Goal: Task Accomplishment & Management: Manage account settings

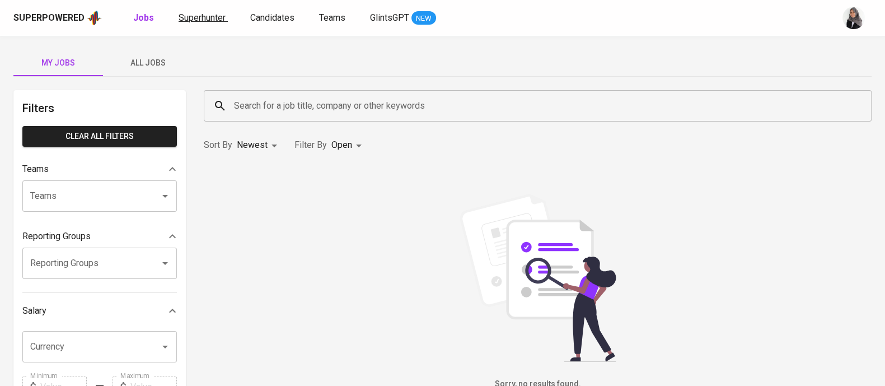
click at [211, 18] on span "Superhunter" at bounding box center [202, 17] width 47 height 11
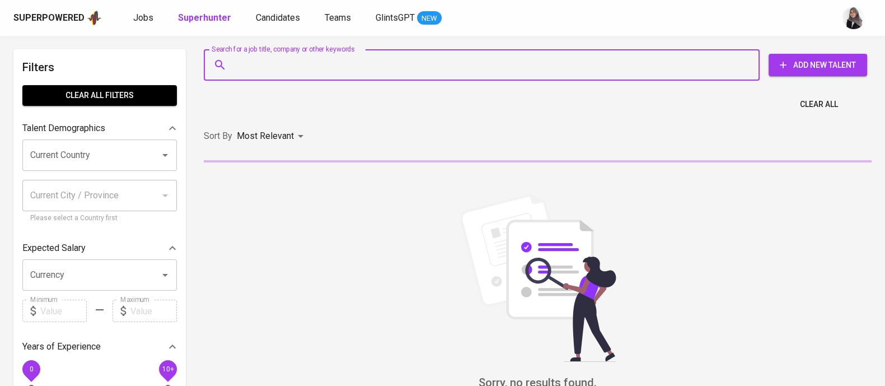
click at [358, 58] on input "Search for a job title, company or other keywords" at bounding box center [484, 64] width 507 height 21
paste input "[EMAIL_ADDRESS][DOMAIN_NAME]"
type input "[EMAIL_ADDRESS][DOMAIN_NAME]"
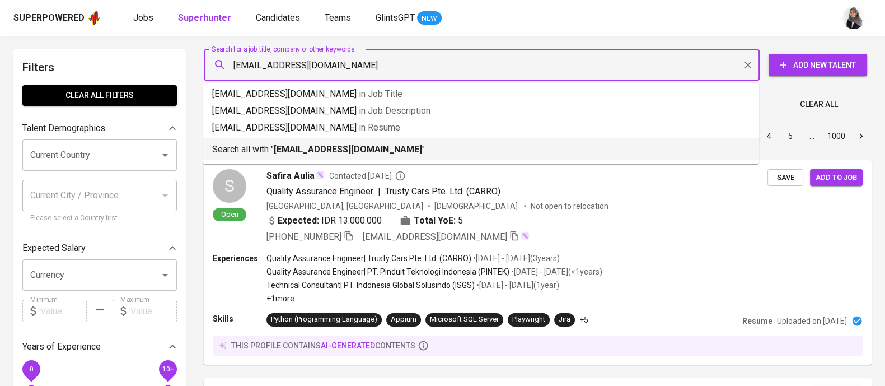
click at [350, 146] on b "[EMAIL_ADDRESS][DOMAIN_NAME]" at bounding box center [348, 149] width 148 height 11
click at [350, 146] on div "Sort By Most Relevant MOST_RELEVANT 1 2 3 4 5 … 1000" at bounding box center [537, 136] width 681 height 34
click at [320, 142] on div "Sort By Most Relevant MOST_RELEVANT 1 2 3 4 5 … 1000" at bounding box center [537, 136] width 681 height 34
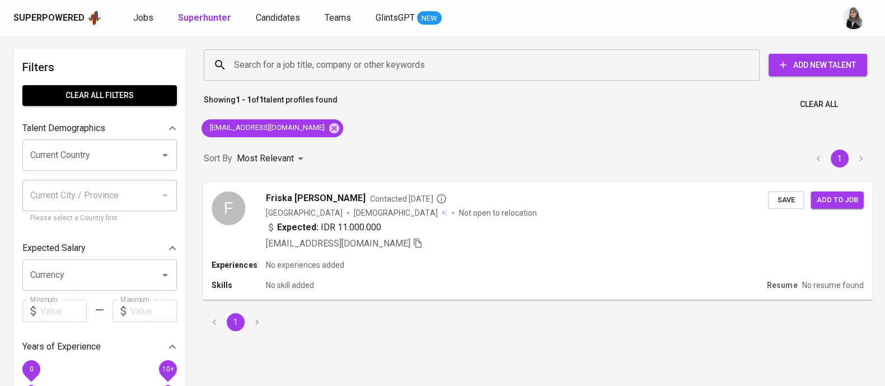
click at [513, 251] on div "F Friska [PERSON_NAME] Contacted [DATE] Indonesia [DEMOGRAPHIC_DATA] Not open t…" at bounding box center [538, 220] width 670 height 77
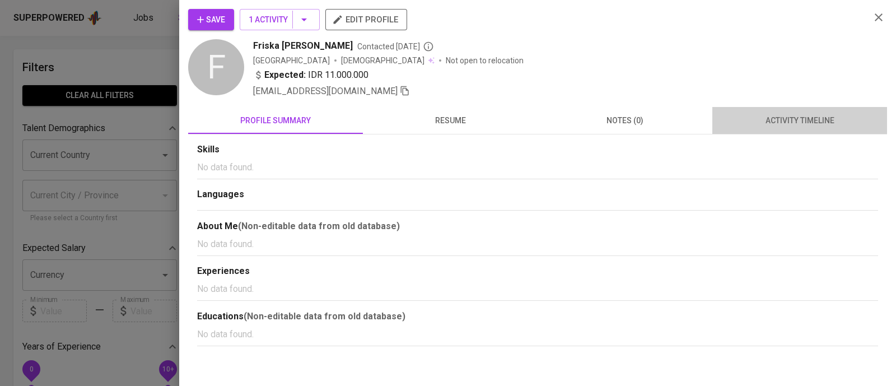
click at [826, 124] on span "activity timeline" at bounding box center [799, 121] width 161 height 14
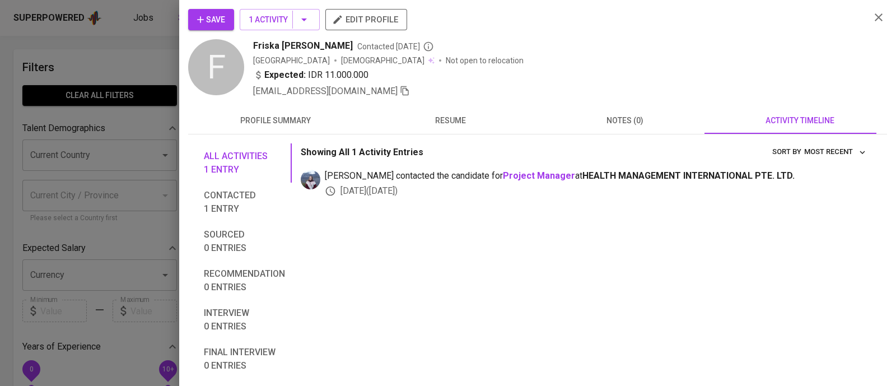
click at [135, 61] on div at bounding box center [448, 193] width 896 height 386
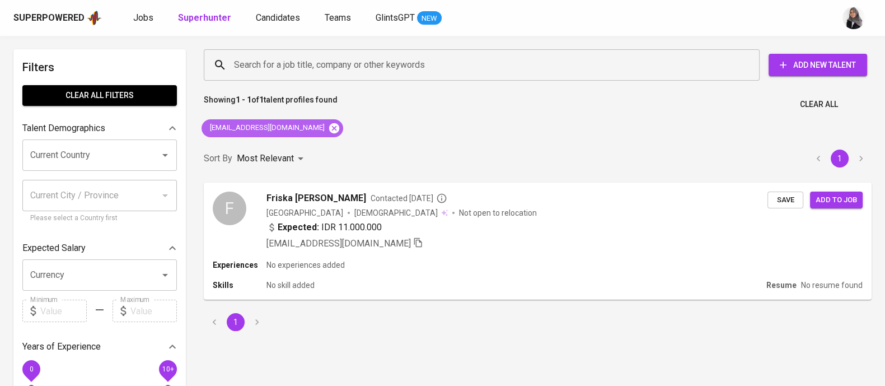
click at [329, 128] on icon at bounding box center [334, 128] width 10 height 10
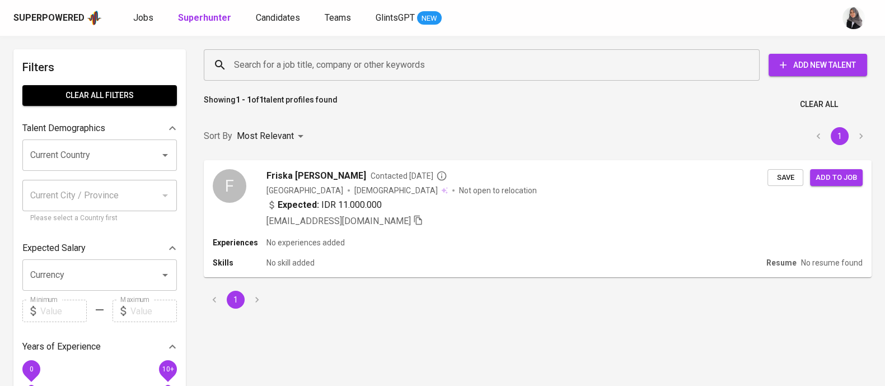
click at [350, 59] on input "Search for a job title, company or other keywords" at bounding box center [484, 64] width 507 height 21
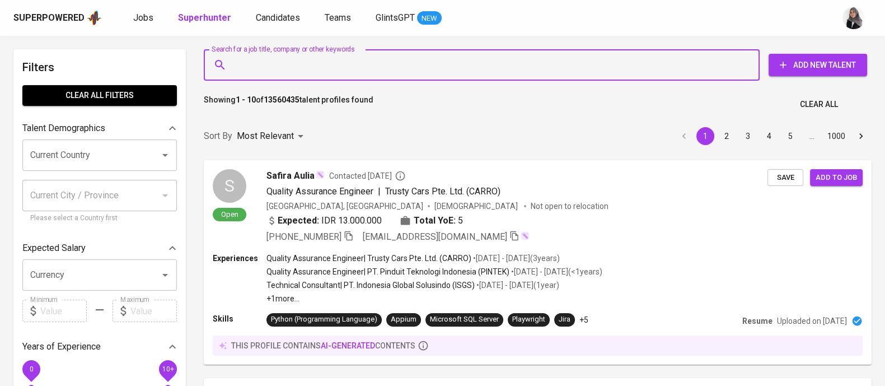
paste input "[EMAIL_ADDRESS][DOMAIN_NAME]"
type input "[EMAIL_ADDRESS][DOMAIN_NAME]"
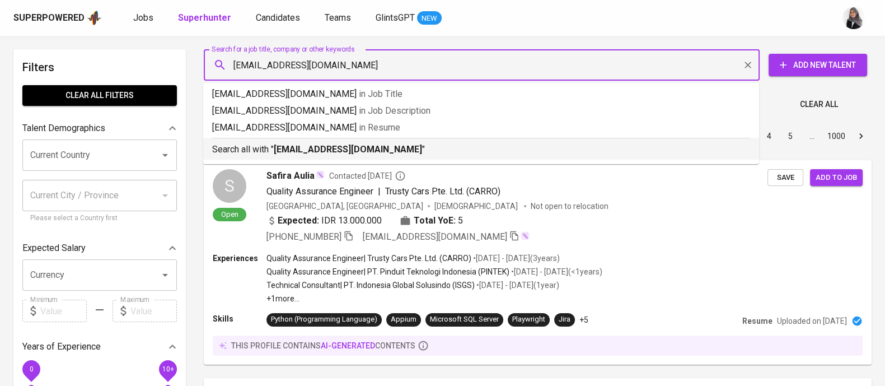
click at [375, 141] on div "Search all with " [EMAIL_ADDRESS][DOMAIN_NAME] "" at bounding box center [481, 147] width 538 height 18
click at [375, 141] on div "Sort By Most Relevant MOST_RELEVANT 1 2 3 4 5 … 1000" at bounding box center [537, 136] width 681 height 34
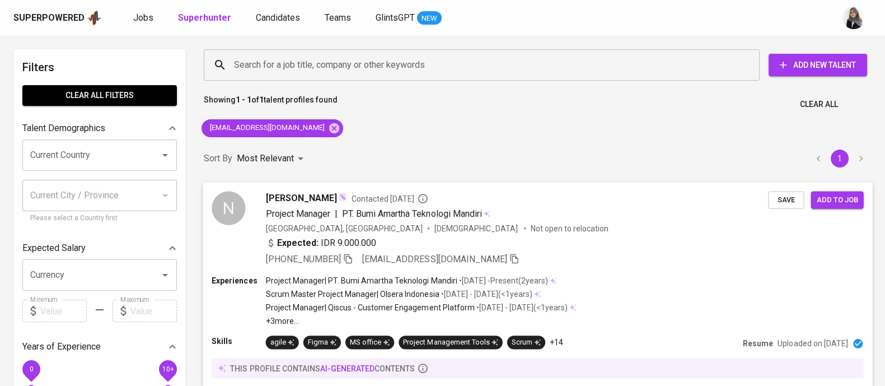
click at [571, 230] on div "[GEOGRAPHIC_DATA], [GEOGRAPHIC_DATA] [DEMOGRAPHIC_DATA] Not open to relocation" at bounding box center [517, 227] width 503 height 11
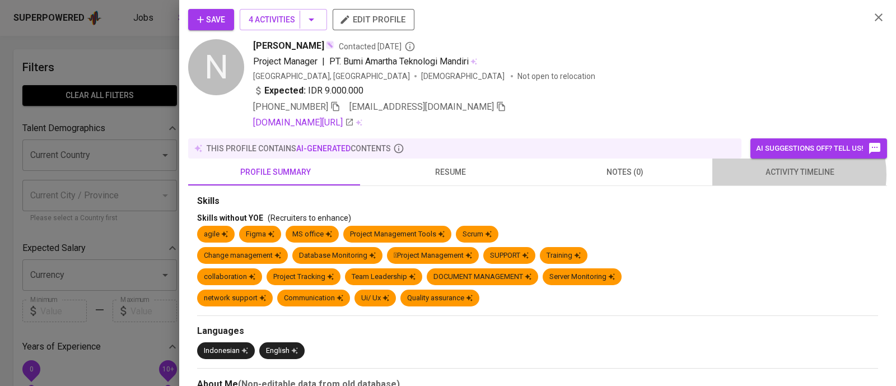
click at [786, 174] on span "activity timeline" at bounding box center [799, 172] width 161 height 14
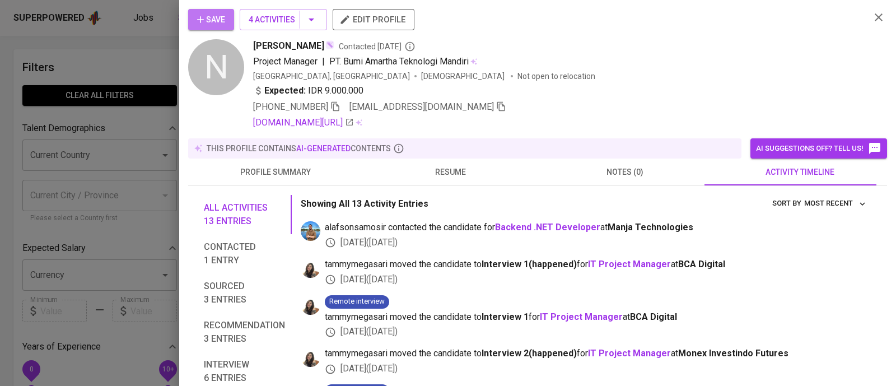
click at [212, 15] on span "Save" at bounding box center [211, 20] width 28 height 14
click at [872, 21] on icon "button" at bounding box center [878, 17] width 13 height 13
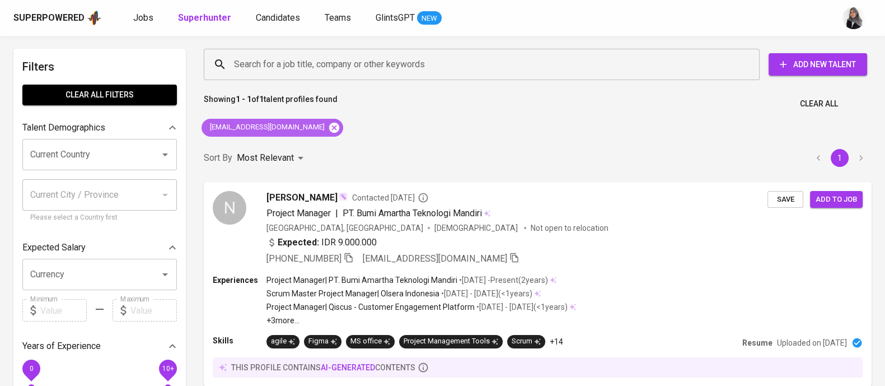
click at [328, 130] on icon at bounding box center [334, 127] width 12 height 12
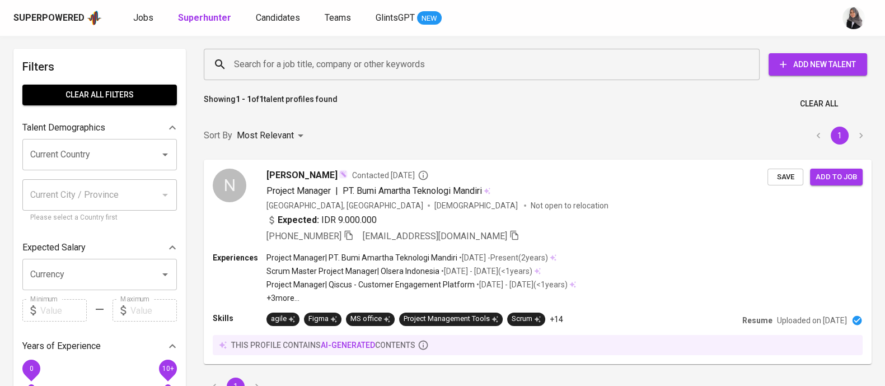
click at [326, 68] on input "Search for a job title, company or other keywords" at bounding box center [484, 64] width 507 height 21
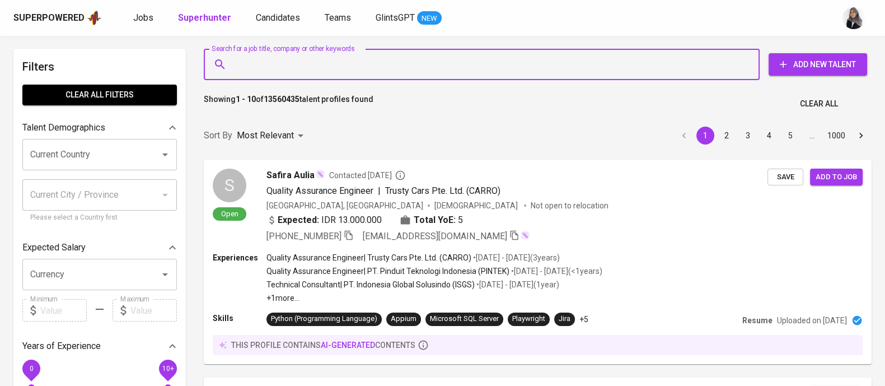
paste input "[EMAIL_ADDRESS][DOMAIN_NAME]"
type input "[EMAIL_ADDRESS][DOMAIN_NAME]"
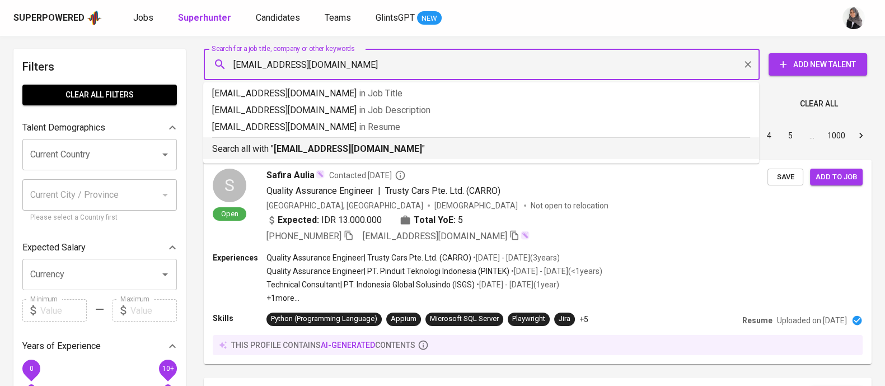
click at [363, 149] on b "[EMAIL_ADDRESS][DOMAIN_NAME]" at bounding box center [348, 148] width 148 height 11
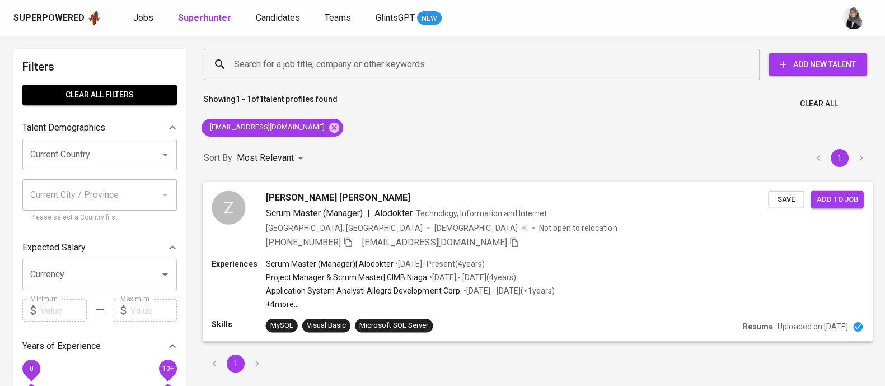
click at [659, 278] on div "Experiences Scrum Master (Manager) | Alodokter • [DATE] - Present ( 4 years ) P…" at bounding box center [538, 284] width 652 height 52
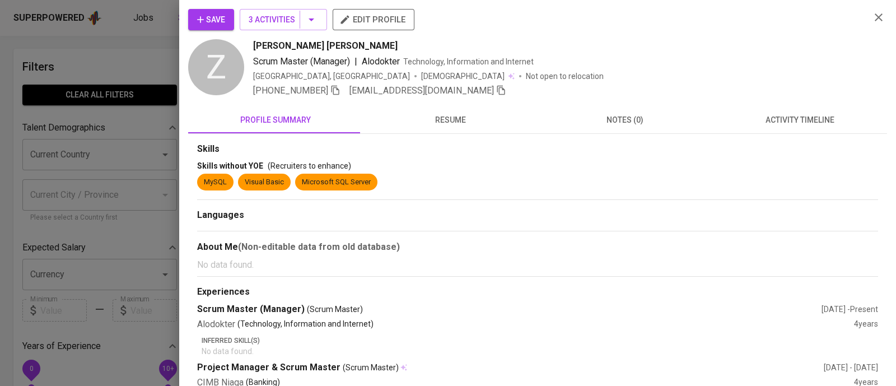
click at [779, 117] on span "activity timeline" at bounding box center [799, 120] width 161 height 14
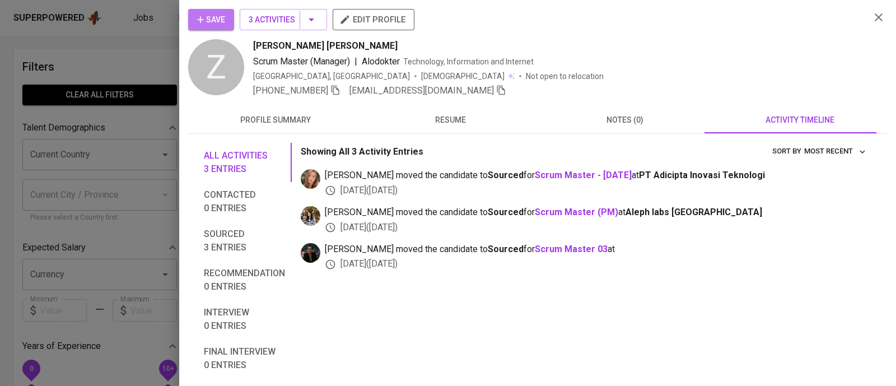
click at [223, 18] on span "Save" at bounding box center [211, 20] width 28 height 14
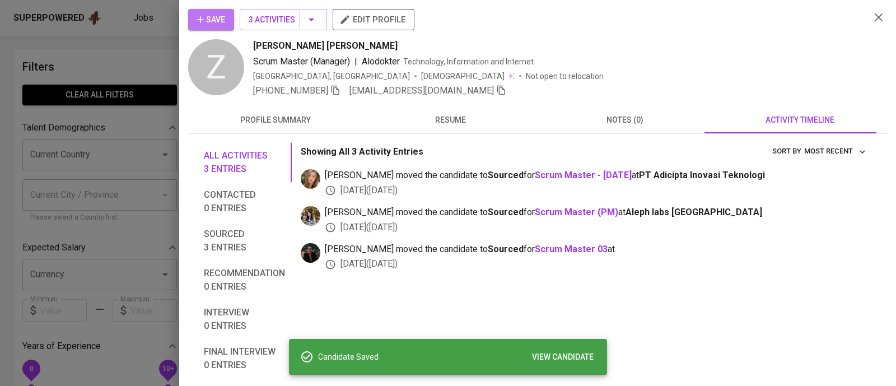
click at [224, 17] on span "Save" at bounding box center [211, 20] width 28 height 14
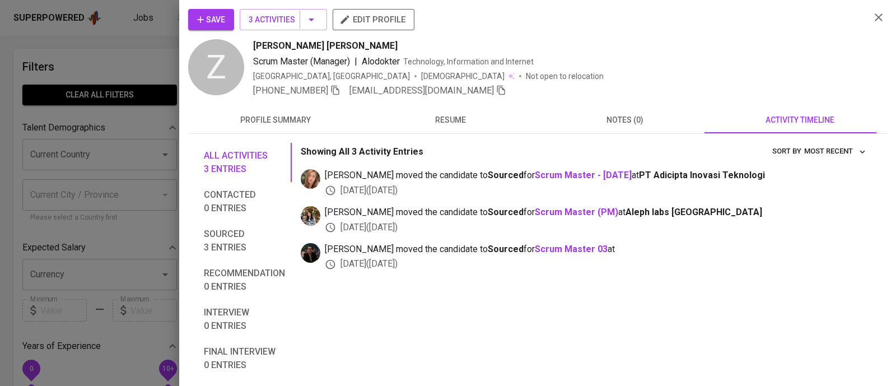
click at [169, 61] on div at bounding box center [448, 193] width 896 height 386
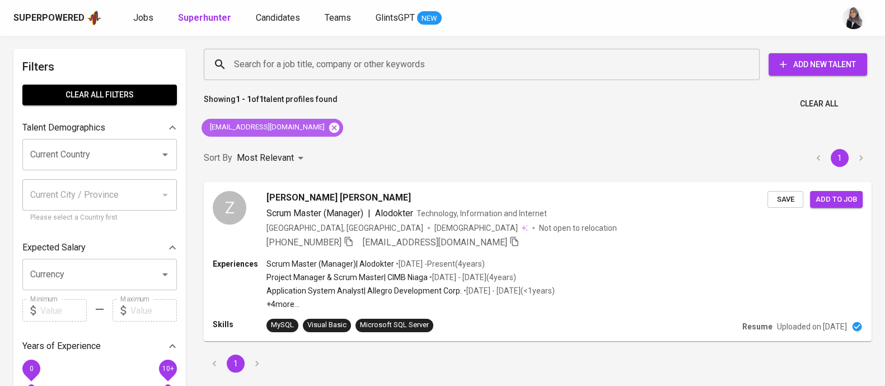
click at [328, 126] on icon at bounding box center [334, 127] width 12 height 12
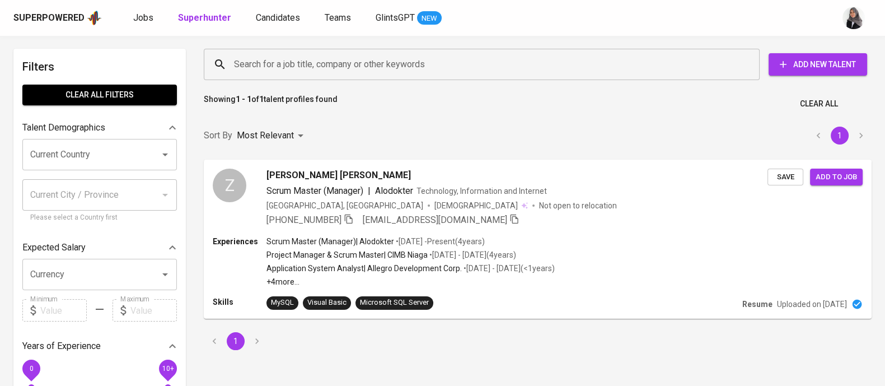
click at [356, 60] on input "Search for a job title, company or other keywords" at bounding box center [484, 64] width 507 height 21
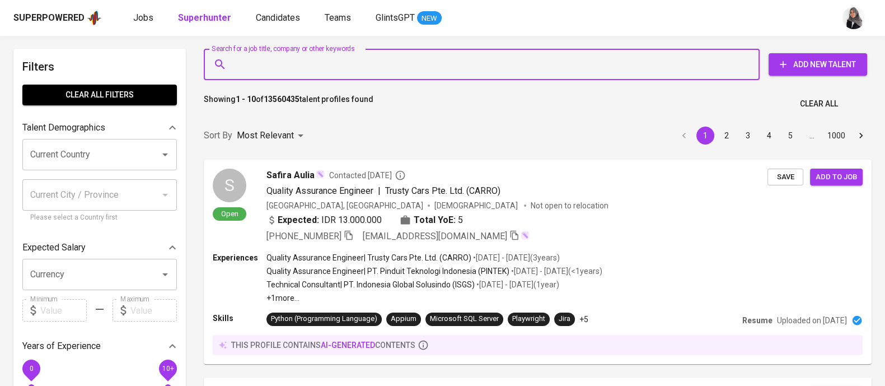
paste input "[EMAIL_ADDRESS][DOMAIN_NAME]"
type input "[EMAIL_ADDRESS][DOMAIN_NAME]"
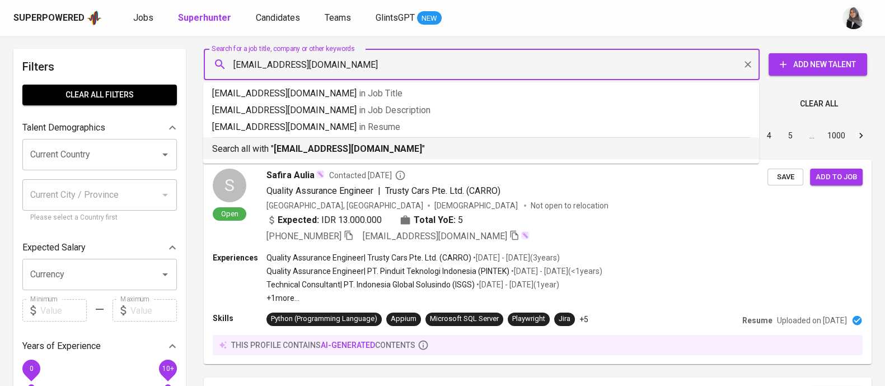
click at [396, 146] on p "Search all with " [EMAIL_ADDRESS][DOMAIN_NAME] "" at bounding box center [481, 148] width 538 height 13
click at [396, 146] on div "Sort By Most Relevant MOST_RELEVANT 1 2 3 4 5 … 1000" at bounding box center [537, 136] width 681 height 34
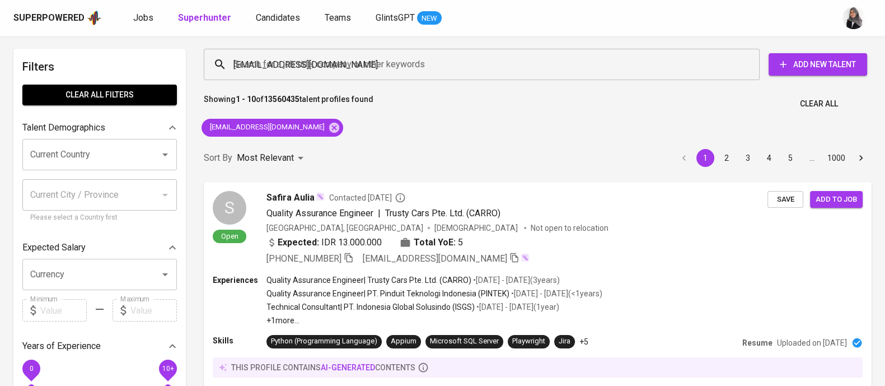
click at [396, 146] on div "Sort By Most Relevant MOST_RELEVANT 1 2 3 4 5 … 1000" at bounding box center [537, 158] width 681 height 34
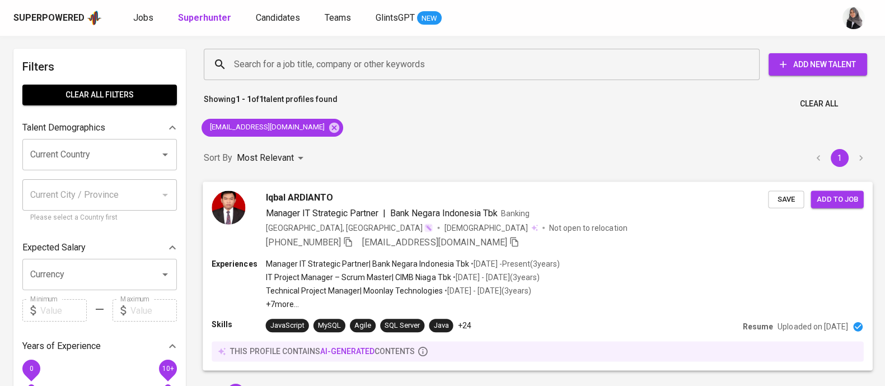
click at [645, 250] on div "Iqbal ARDIANTO Manager IT Strategic Partner | Bank Negara Indonesia Tbk Banking…" at bounding box center [538, 219] width 670 height 76
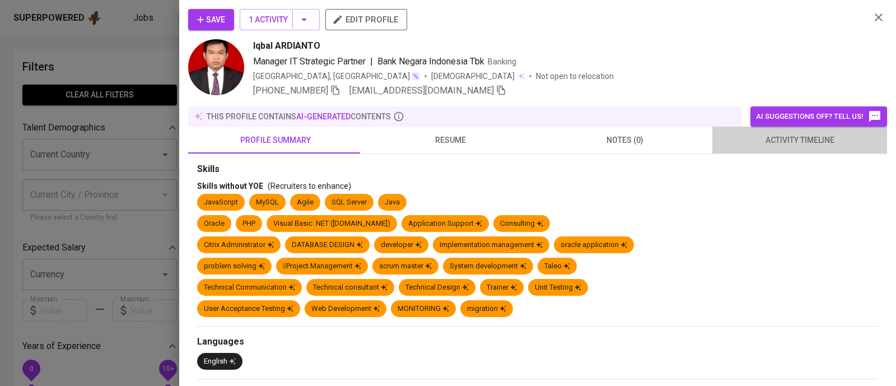
click at [816, 136] on span "activity timeline" at bounding box center [799, 140] width 161 height 14
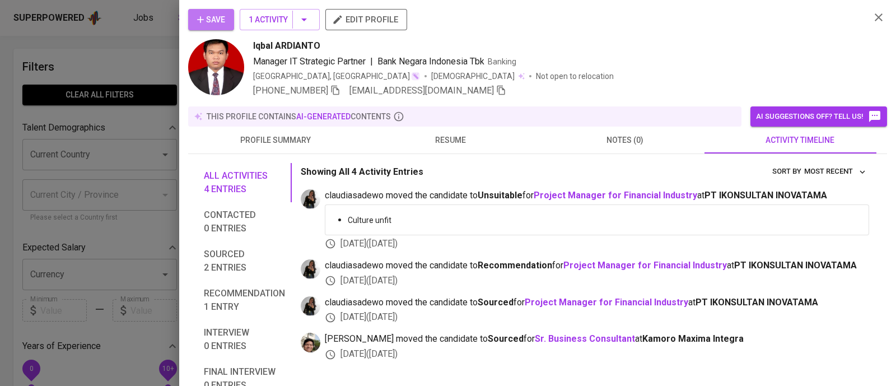
click at [213, 15] on span "Save" at bounding box center [211, 20] width 28 height 14
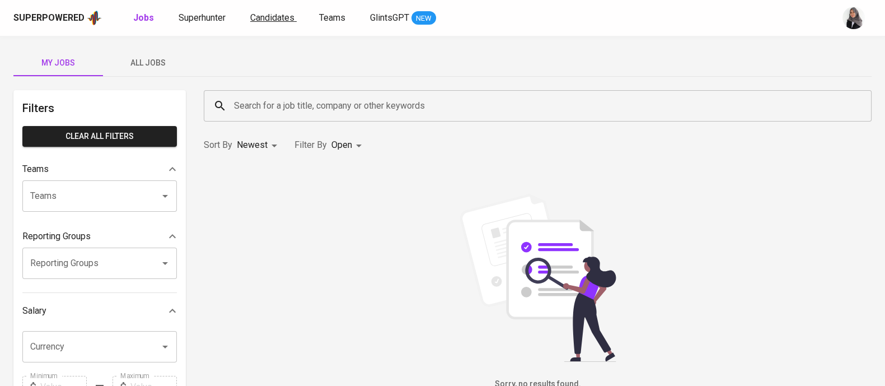
click at [270, 21] on span "Candidates" at bounding box center [272, 17] width 44 height 11
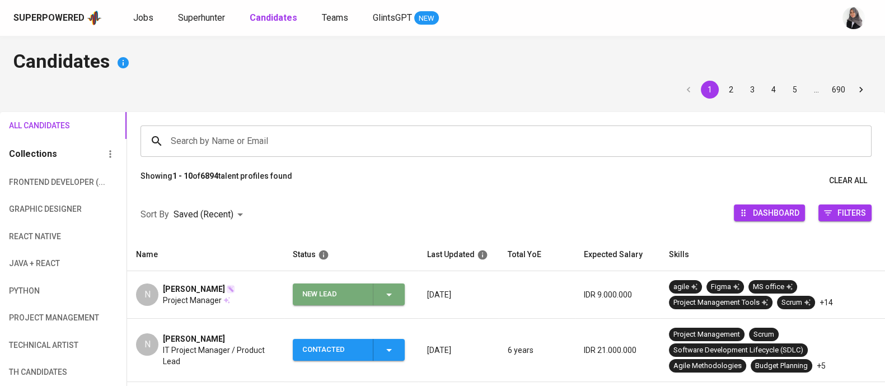
click at [390, 303] on div "New Lead" at bounding box center [348, 294] width 93 height 22
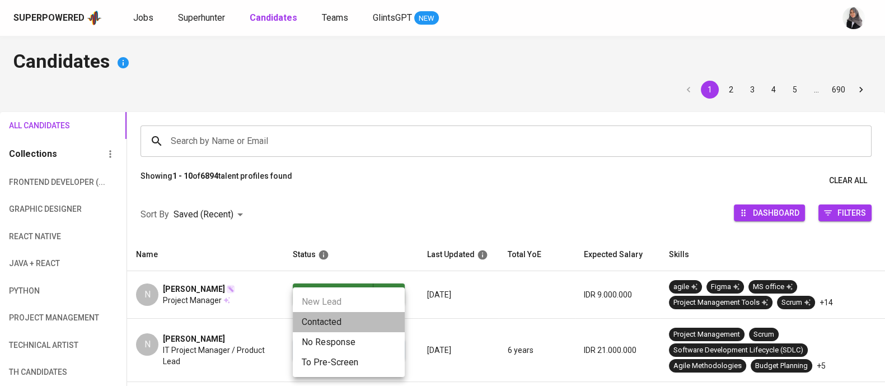
click at [328, 318] on li "Contacted" at bounding box center [349, 322] width 112 height 20
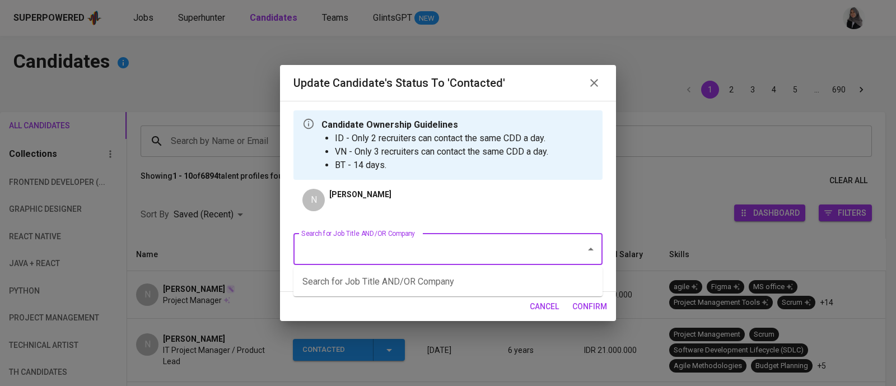
click at [441, 247] on input "Search for Job Title AND/OR Company" at bounding box center [432, 248] width 268 height 21
type input "project"
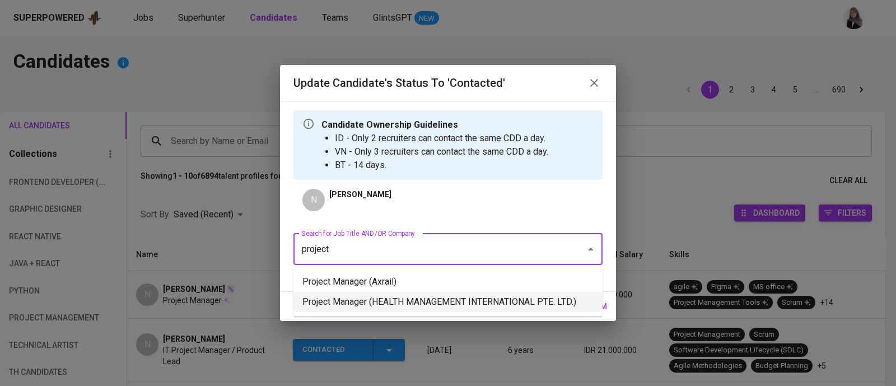
click at [474, 301] on li "Project Manager (HEALTH MANAGEMENT INTERNATIONAL PTE. LTD.)" at bounding box center [447, 302] width 309 height 20
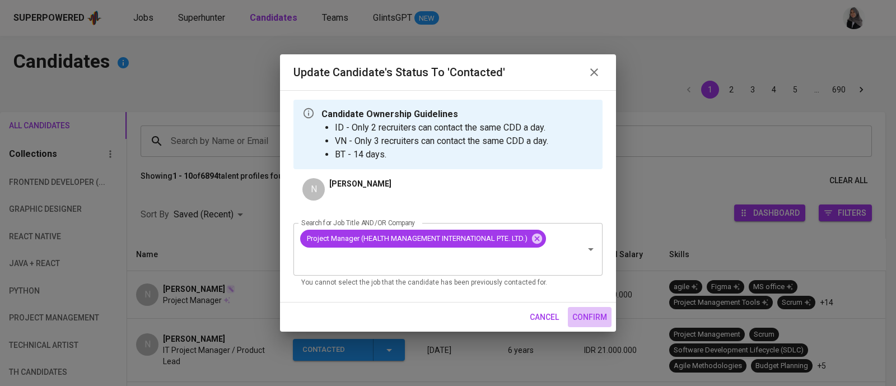
click at [592, 315] on span "confirm" at bounding box center [589, 317] width 35 height 14
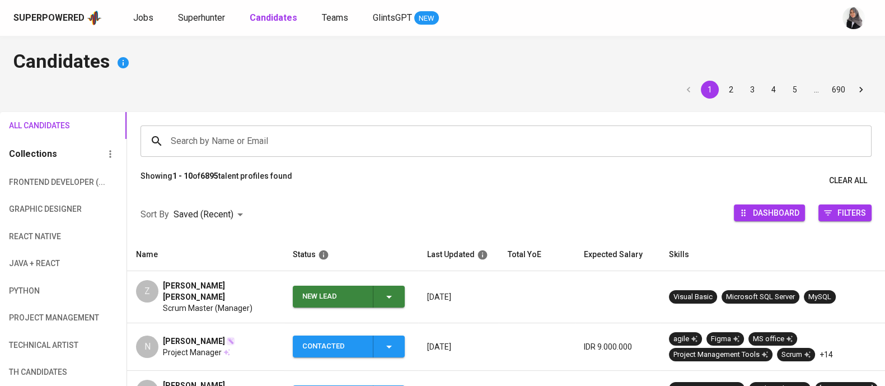
click at [389, 296] on icon "button" at bounding box center [389, 297] width 6 height 3
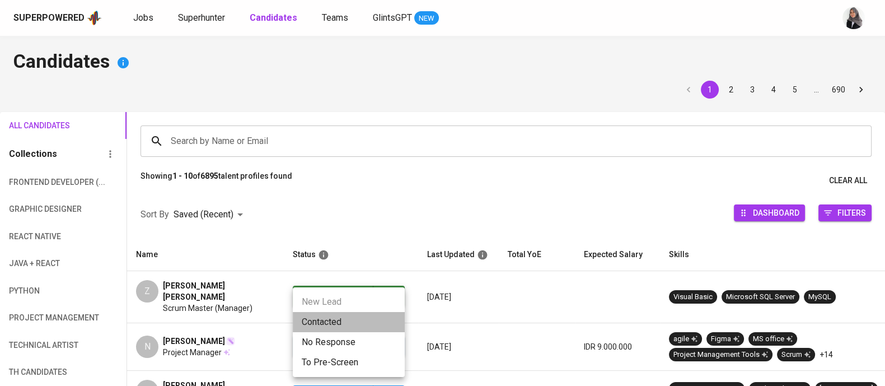
click at [317, 324] on li "Contacted" at bounding box center [349, 322] width 112 height 20
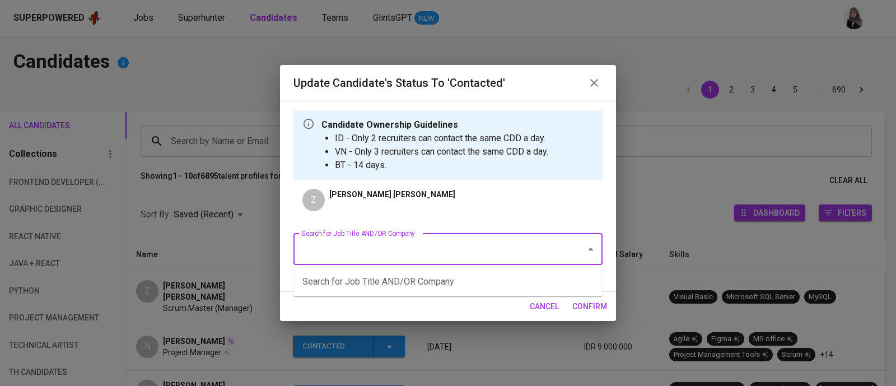
click at [410, 245] on input "Search for Job Title AND/OR Company" at bounding box center [432, 248] width 268 height 21
type input "project"
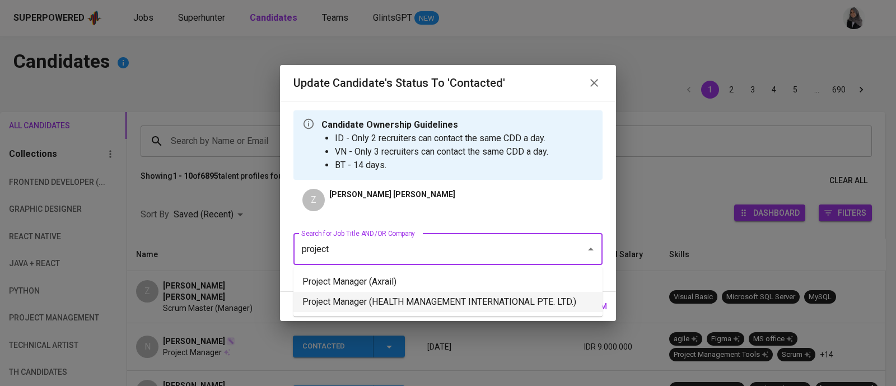
click at [429, 304] on li "Project Manager (HEALTH MANAGEMENT INTERNATIONAL PTE. LTD.)" at bounding box center [447, 302] width 309 height 20
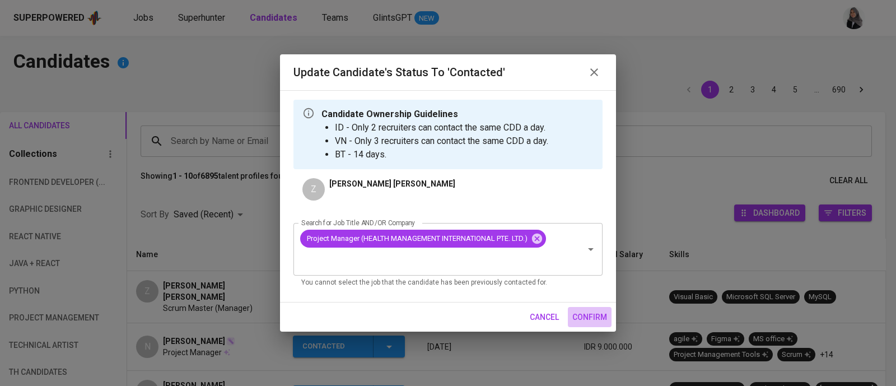
click at [583, 314] on span "confirm" at bounding box center [589, 317] width 35 height 14
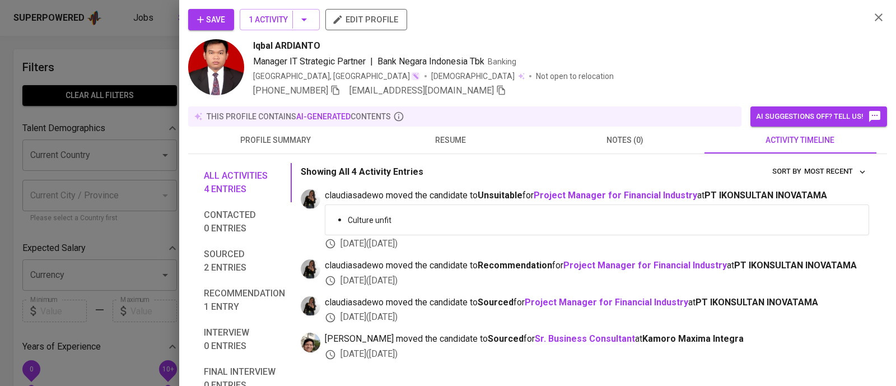
scroll to position [1, 0]
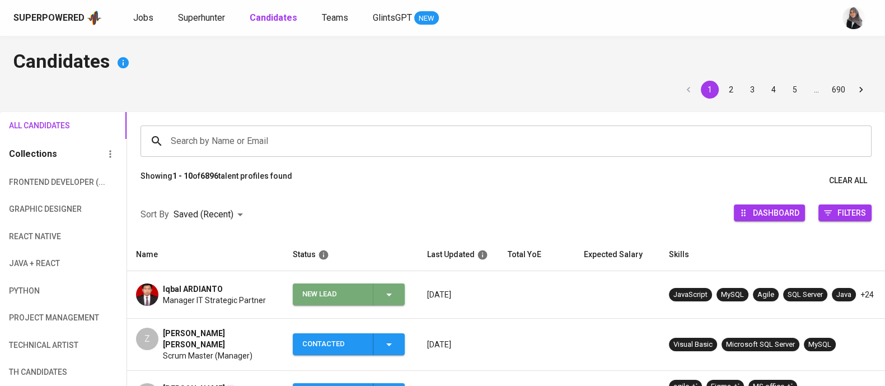
click at [400, 293] on span "New Lead" at bounding box center [348, 294] width 103 height 22
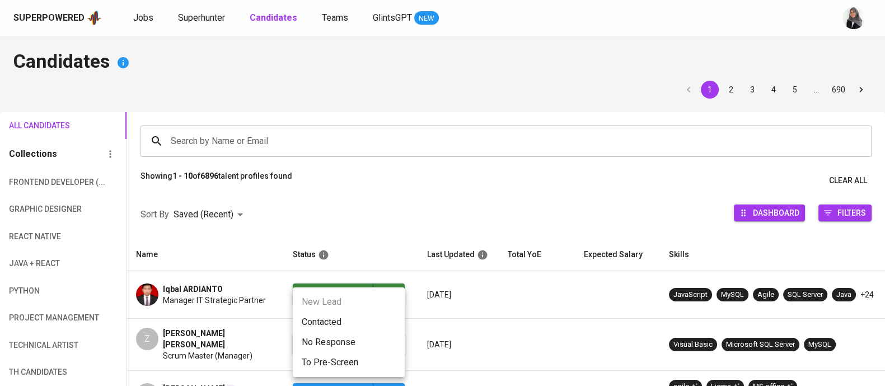
click at [334, 317] on li "Contacted" at bounding box center [349, 322] width 112 height 20
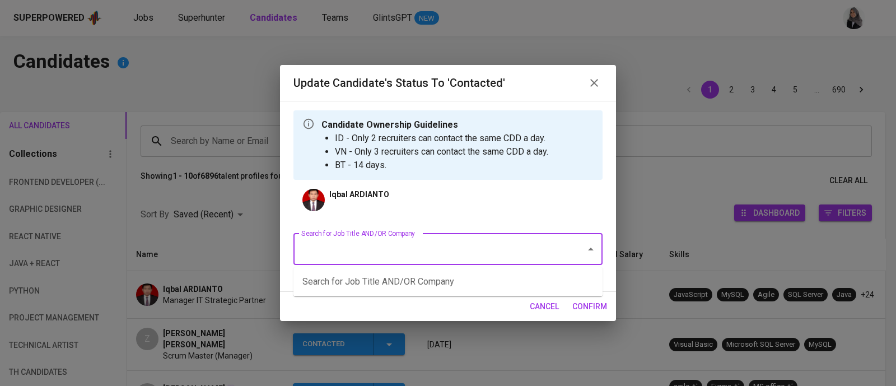
click at [415, 256] on input "Search for Job Title AND/OR Company" at bounding box center [432, 248] width 268 height 21
type input "project"
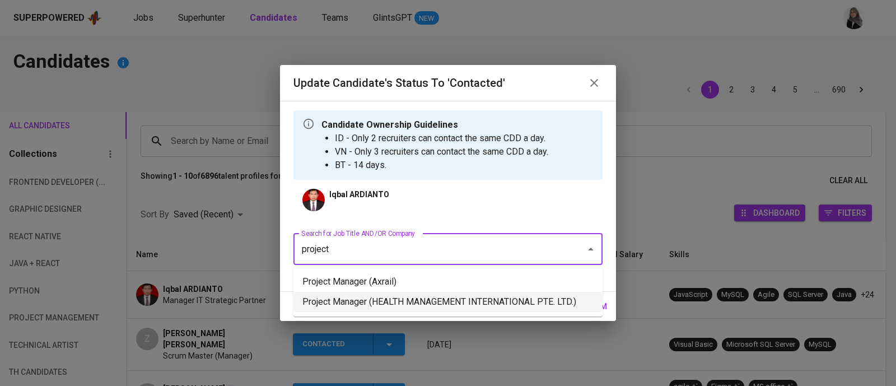
click at [452, 298] on li "Project Manager (HEALTH MANAGEMENT INTERNATIONAL PTE. LTD.)" at bounding box center [447, 302] width 309 height 20
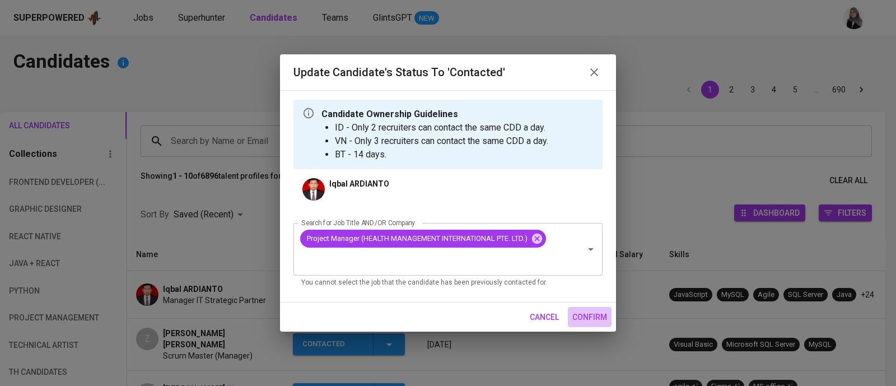
click at [597, 321] on span "confirm" at bounding box center [589, 317] width 35 height 14
